Goal: Information Seeking & Learning: Learn about a topic

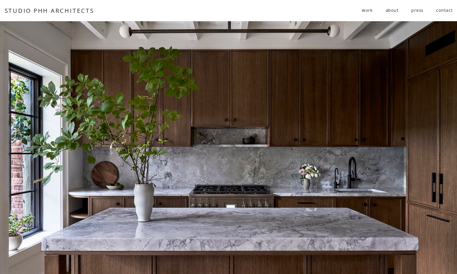
click at [0, 0] on span "residential" at bounding box center [0, 0] width 0 height 0
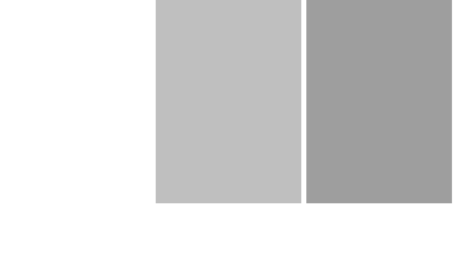
scroll to position [892, 0]
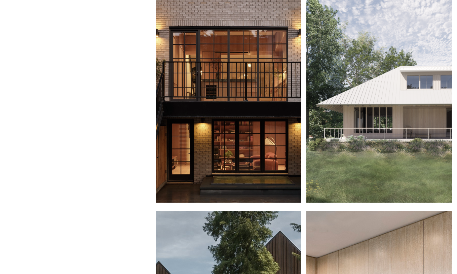
click at [254, 117] on div at bounding box center [229, 98] width 146 height 208
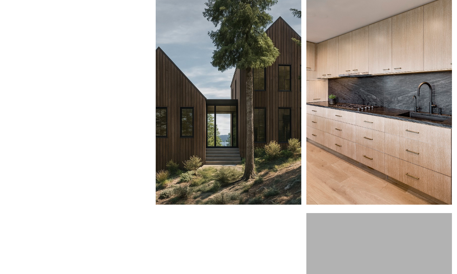
scroll to position [1106, 0]
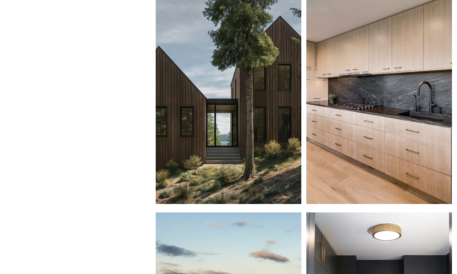
click at [357, 96] on div at bounding box center [379, 100] width 146 height 208
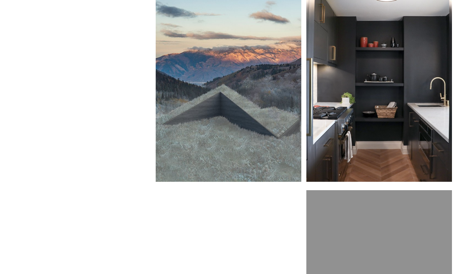
scroll to position [1345, 0]
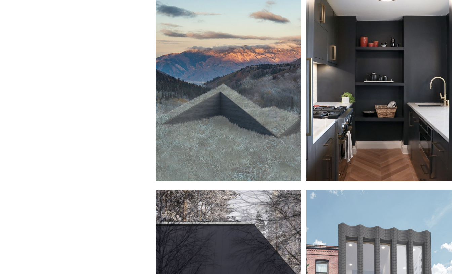
click at [376, 110] on div at bounding box center [379, 77] width 146 height 208
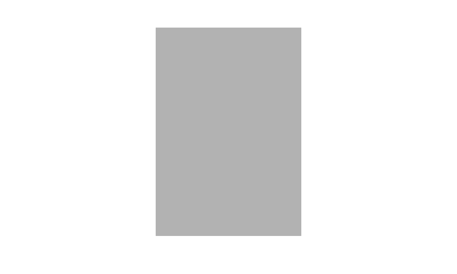
scroll to position [2157, 0]
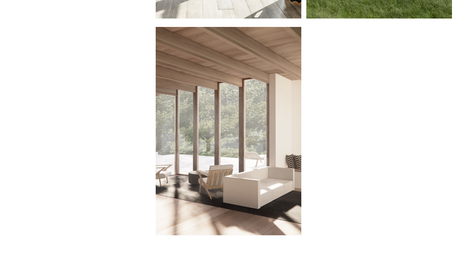
click at [267, 124] on div at bounding box center [229, 131] width 146 height 208
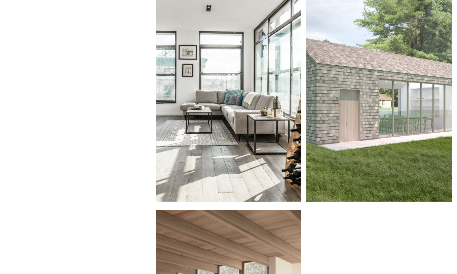
scroll to position [1948, 0]
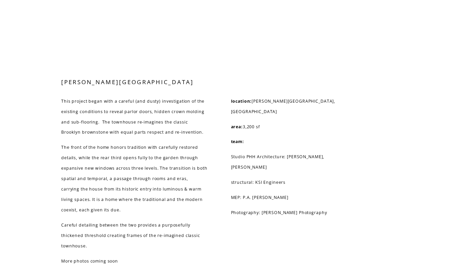
scroll to position [581, 0]
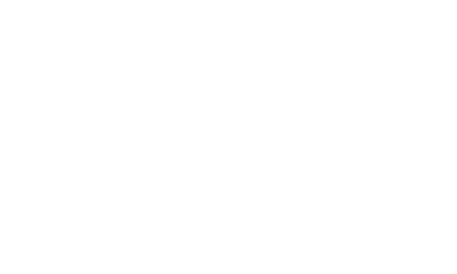
scroll to position [1709, 0]
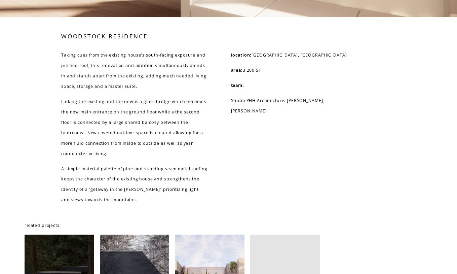
scroll to position [1078, 0]
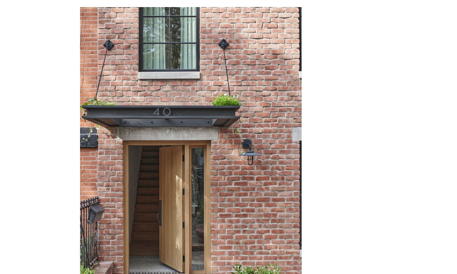
scroll to position [316, 0]
